Goal: Check status: Check status

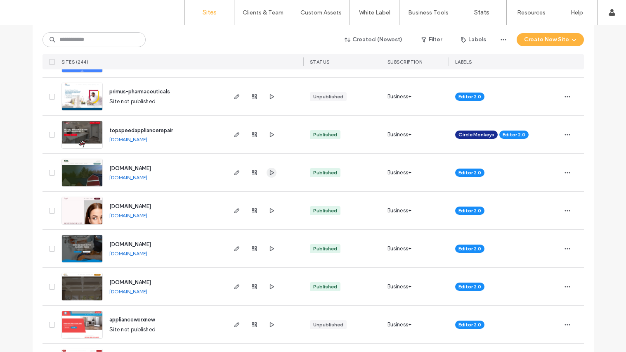
scroll to position [360, 0]
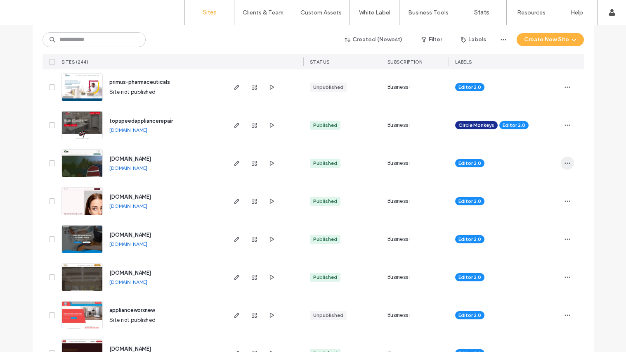
click at [565, 163] on use "button" at bounding box center [567, 162] width 5 height 1
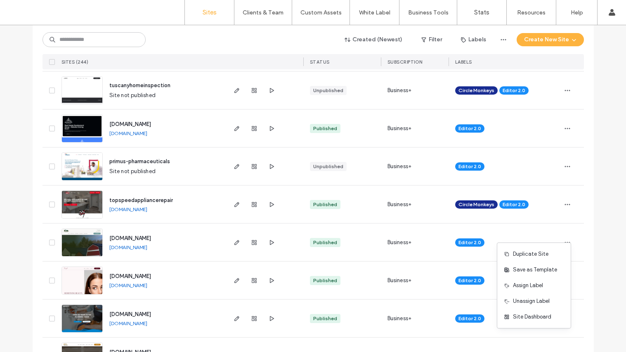
scroll to position [291, 0]
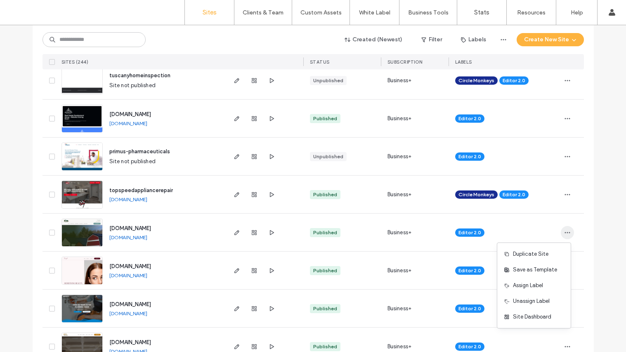
click at [565, 232] on use "button" at bounding box center [567, 232] width 5 height 1
click at [533, 316] on span "Site Dashboard" at bounding box center [532, 317] width 38 height 8
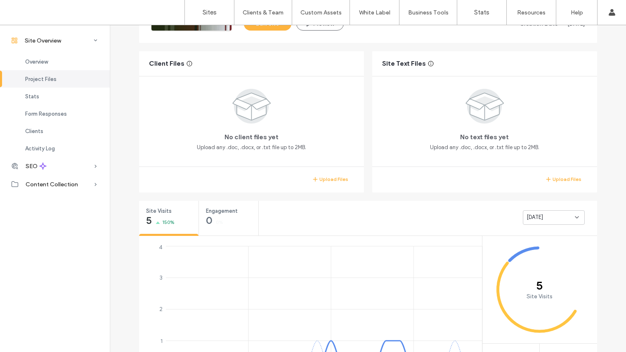
scroll to position [181, 0]
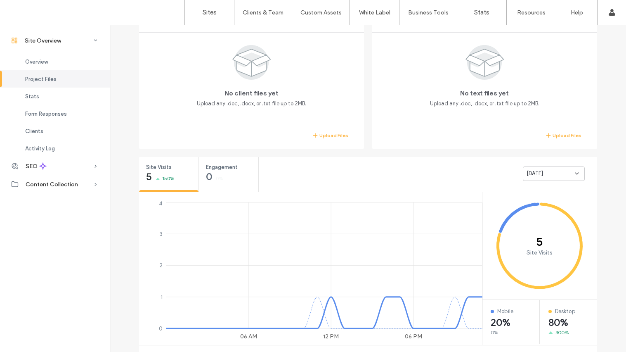
click at [531, 170] on span "[DATE]" at bounding box center [535, 173] width 17 height 8
click at [534, 215] on span "Last 30 days" at bounding box center [540, 217] width 33 height 8
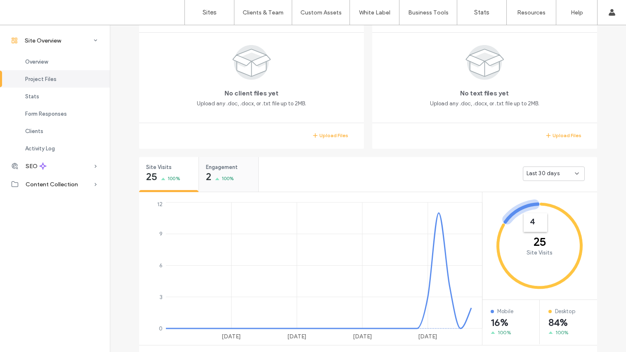
click at [231, 178] on span "100%" at bounding box center [228, 178] width 13 height 8
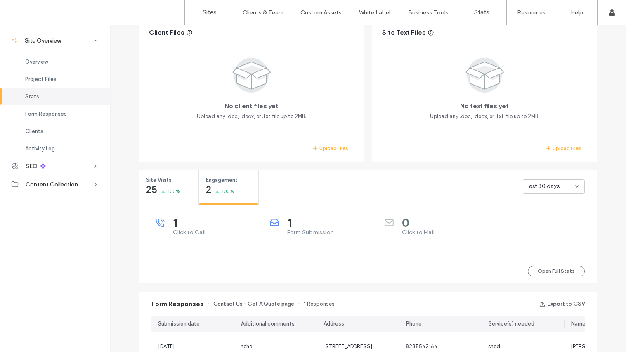
scroll to position [167, 0]
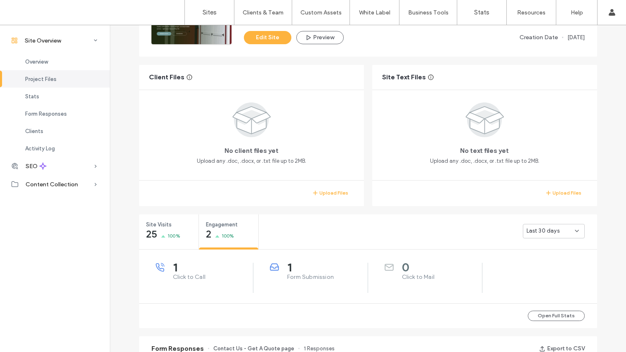
scroll to position [178, 0]
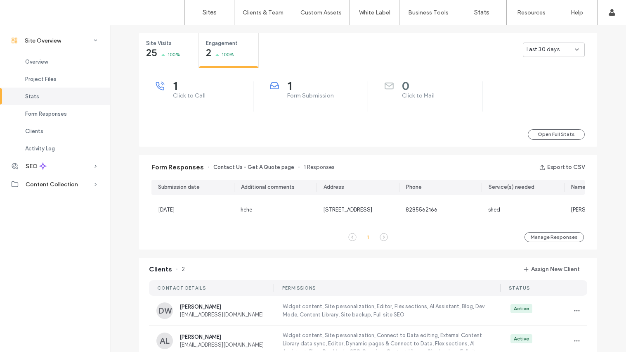
scroll to position [310, 0]
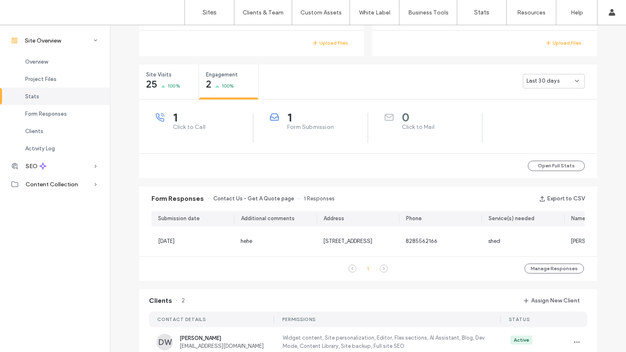
scroll to position [63, 0]
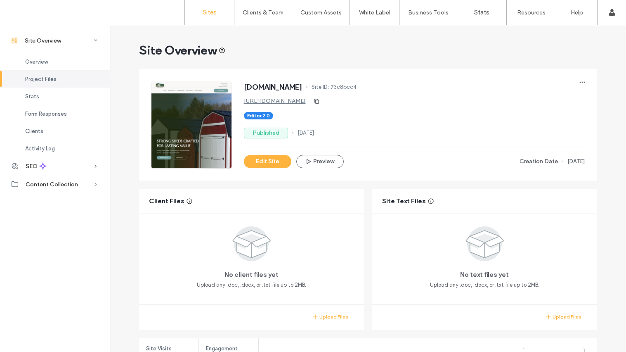
click at [216, 15] on link "Sites" at bounding box center [209, 12] width 49 height 25
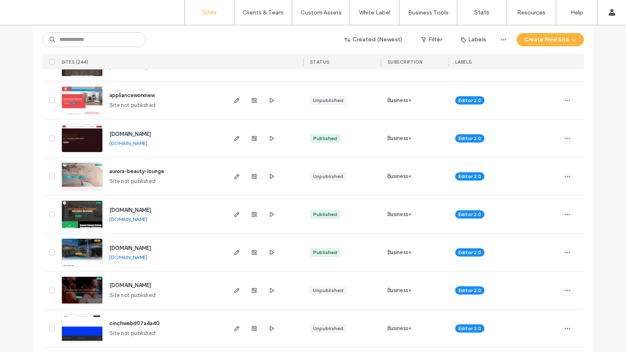
scroll to position [576, 0]
click at [147, 218] on link "[DOMAIN_NAME]" at bounding box center [128, 219] width 38 height 6
click at [564, 212] on icon "button" at bounding box center [567, 214] width 7 height 7
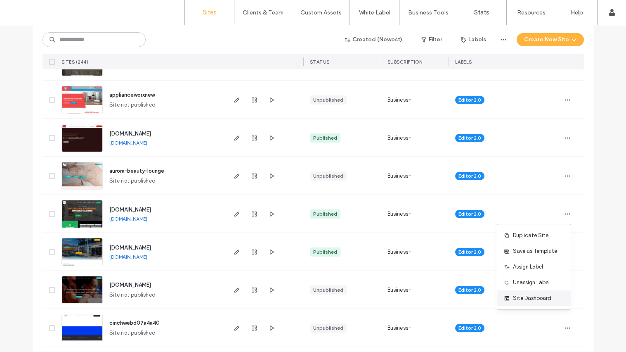
click at [539, 296] on span "Site Dashboard" at bounding box center [532, 298] width 38 height 8
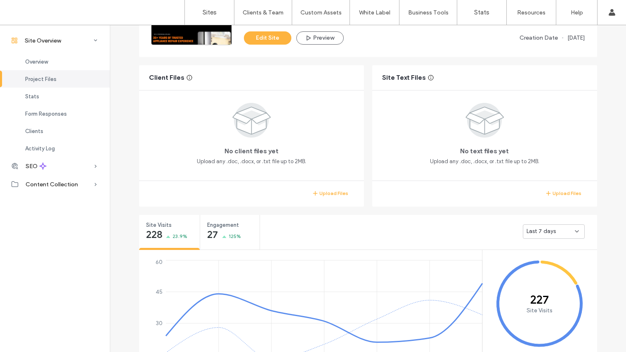
scroll to position [124, 0]
click at [543, 231] on span "Last 7 days" at bounding box center [542, 230] width 30 height 8
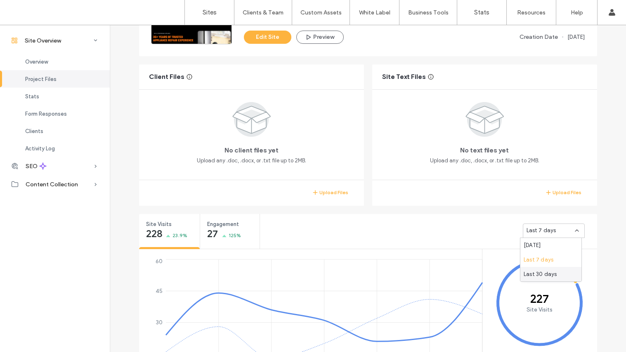
click at [539, 273] on span "Last 30 days" at bounding box center [540, 274] width 33 height 8
